Goal: Task Accomplishment & Management: Manage account settings

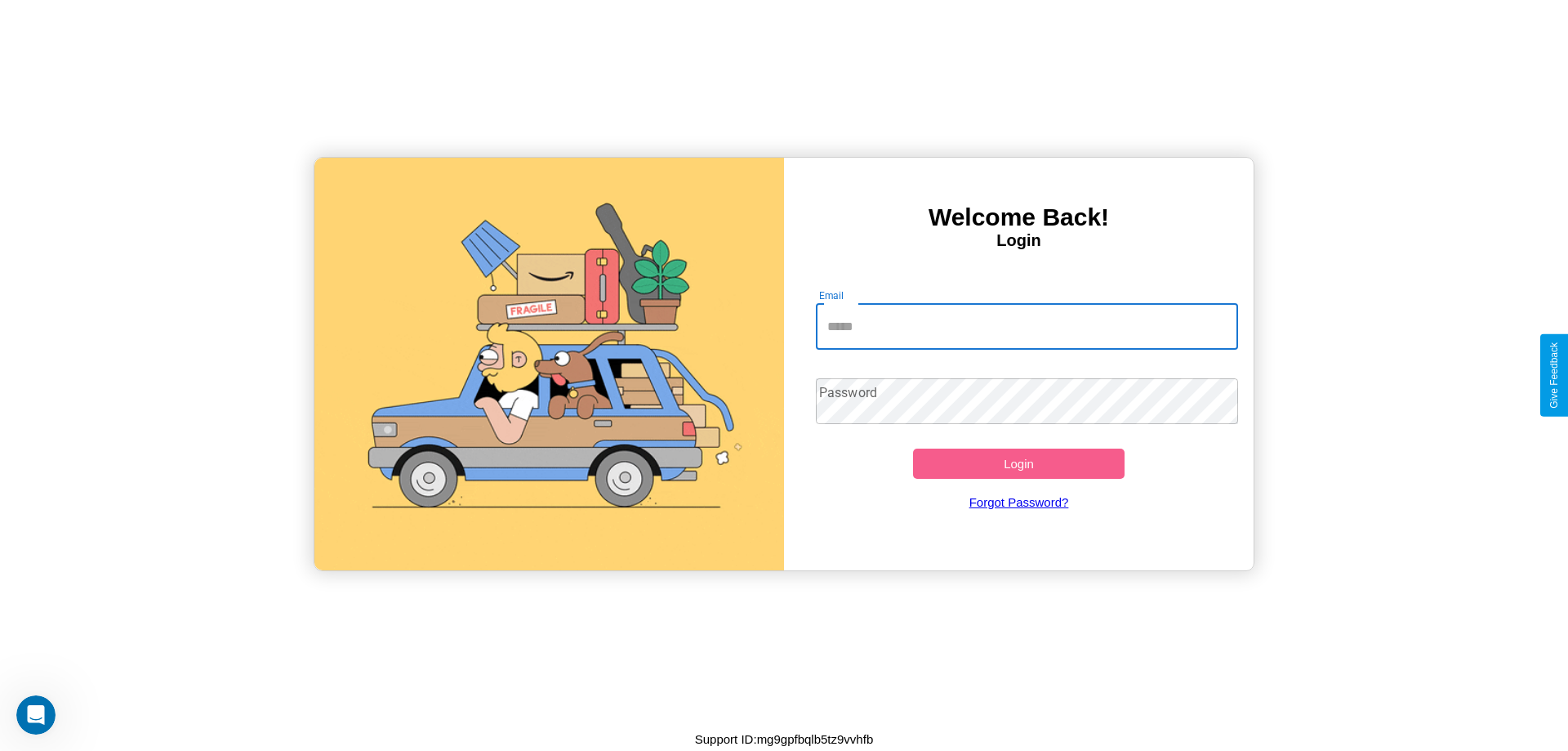
click at [1026, 326] on input "Email" at bounding box center [1026, 326] width 423 height 46
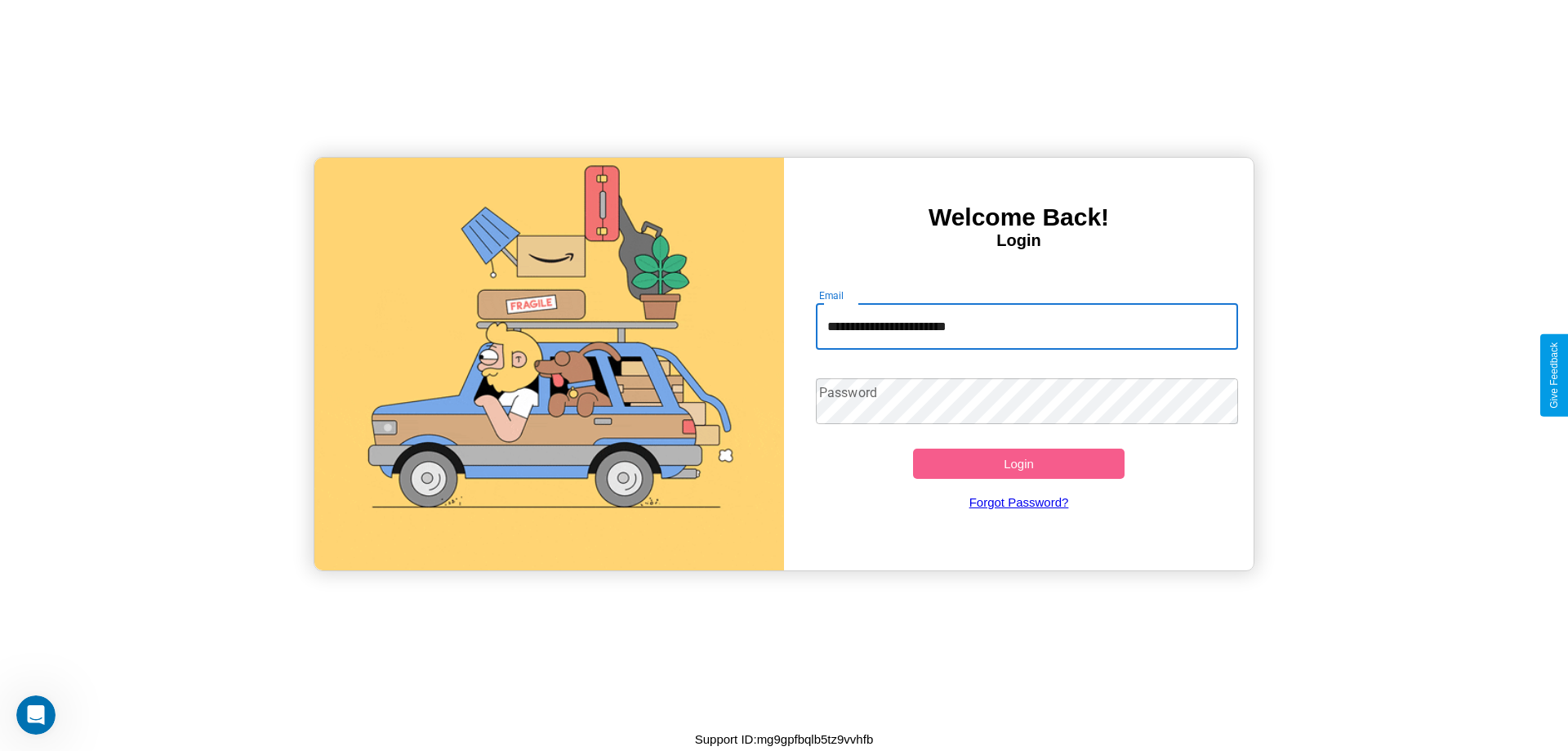
type input "**********"
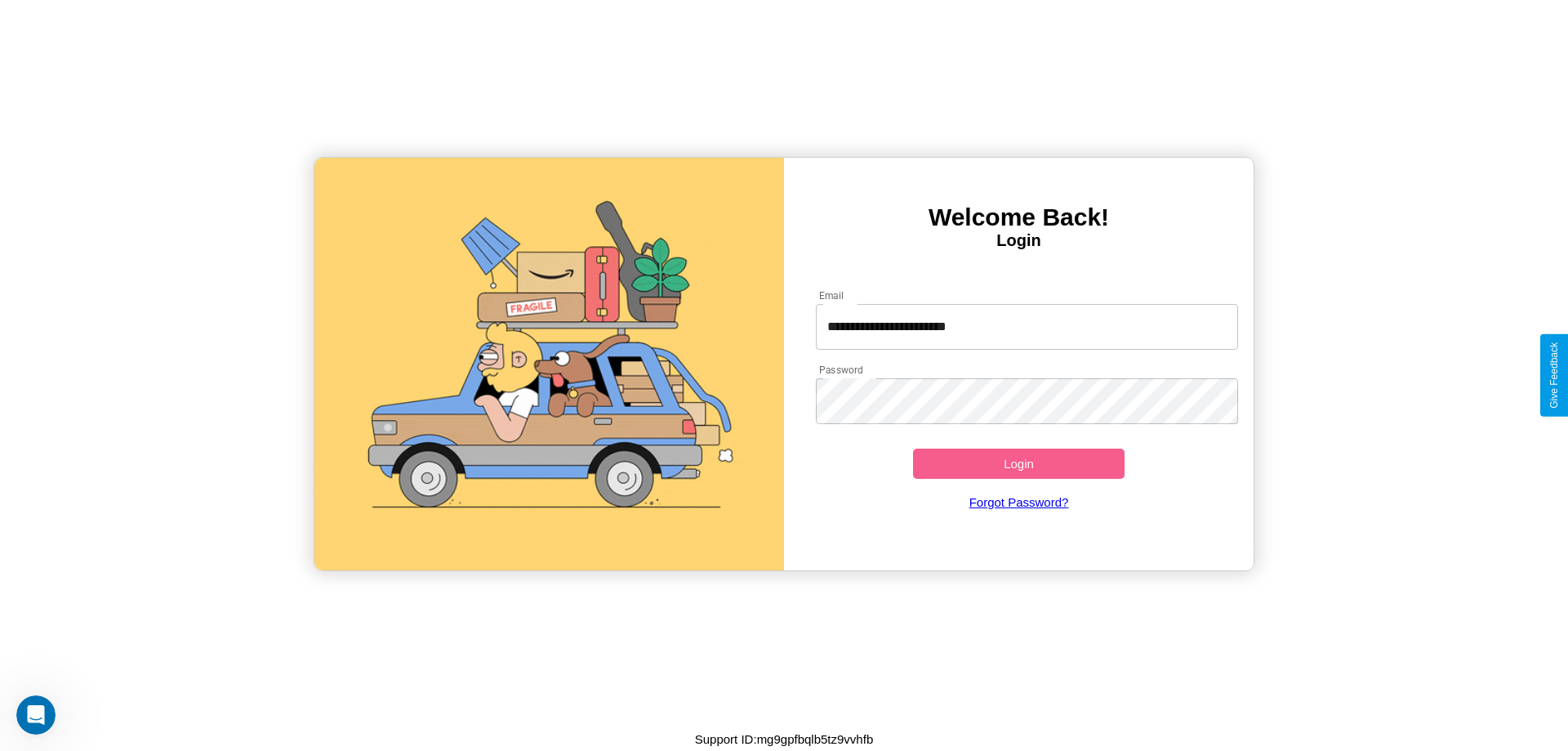
click at [1019, 463] on button "Login" at bounding box center [1019, 464] width 212 height 31
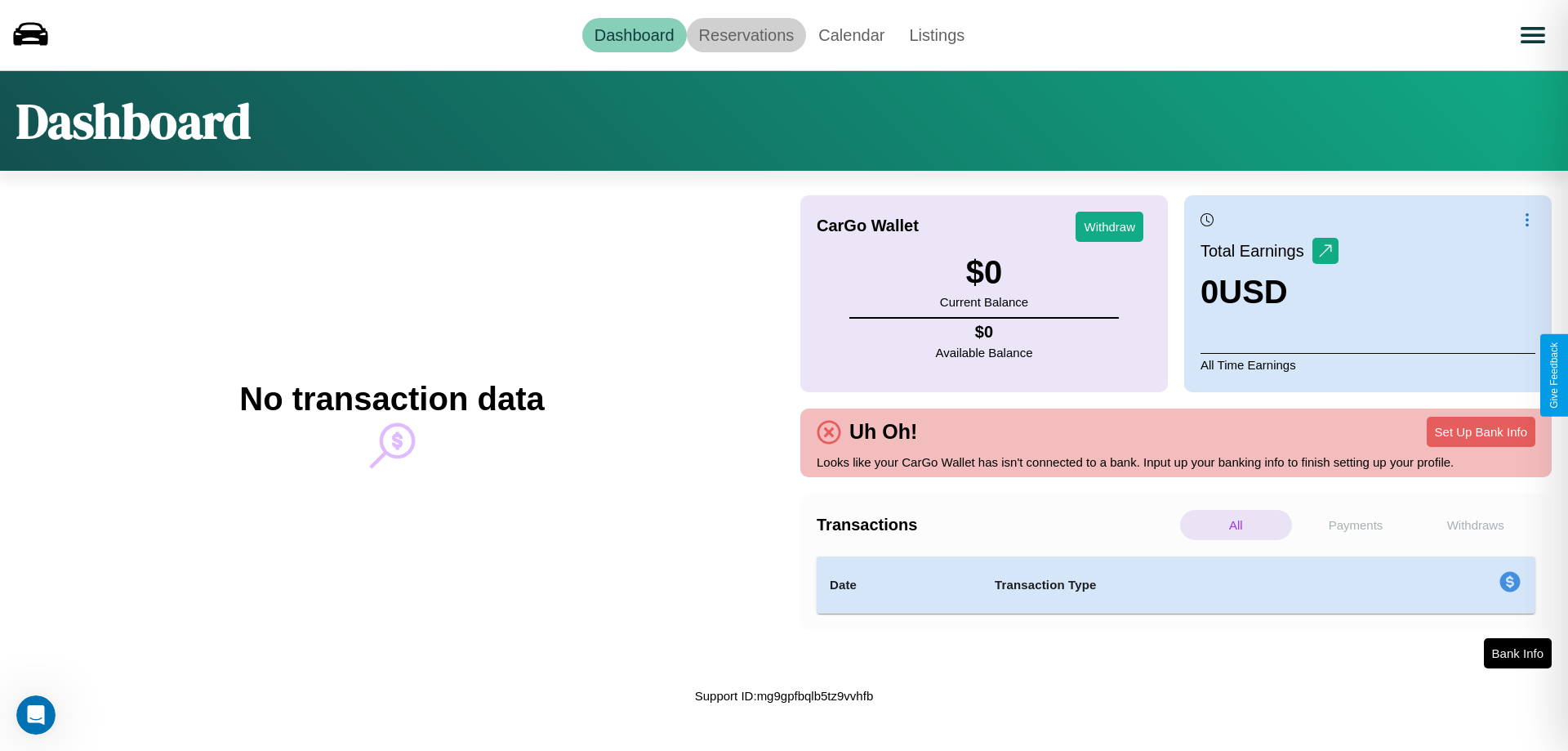
click at [746, 34] on link "Reservations" at bounding box center [747, 35] width 120 height 34
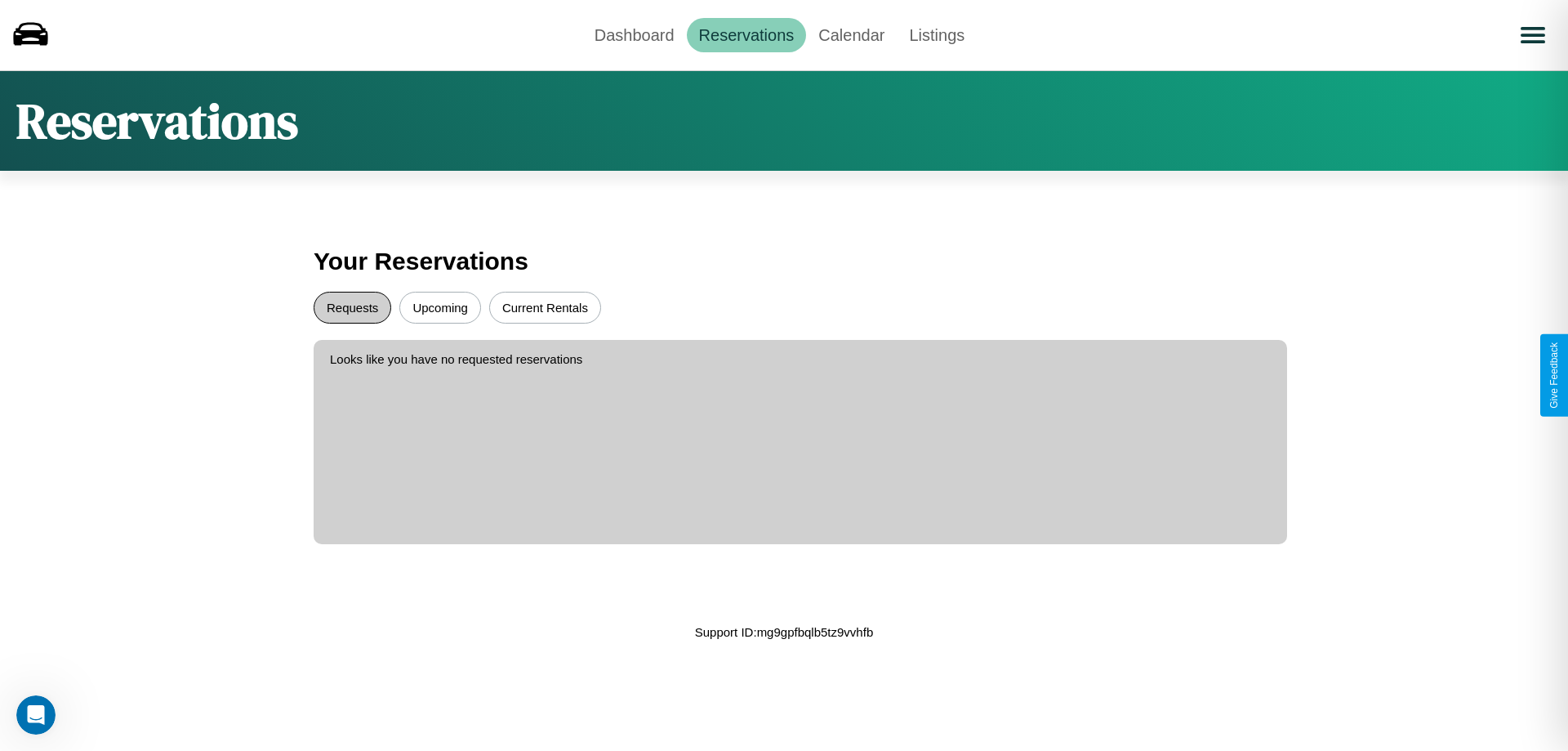
click at [352, 307] on button "Requests" at bounding box center [352, 307] width 77 height 31
click at [545, 307] on button "Current Rentals" at bounding box center [545, 307] width 112 height 31
